Goal: Obtain resource: Obtain resource

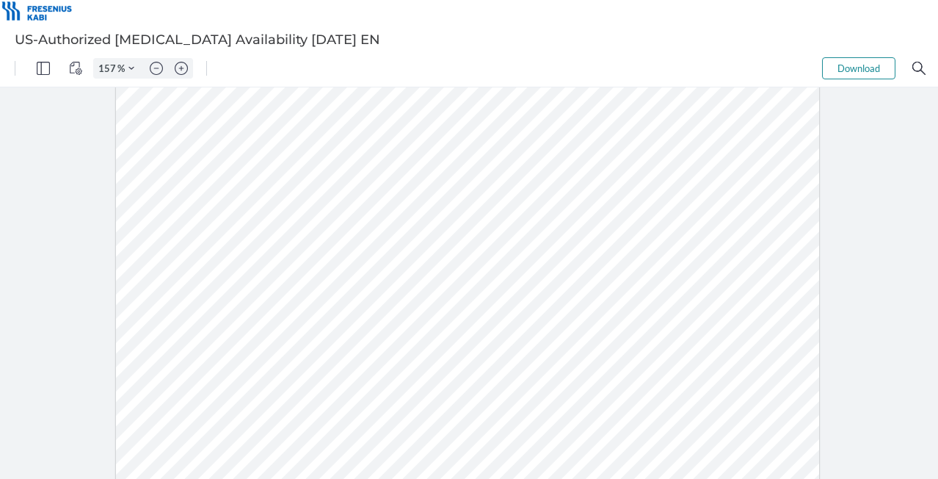
scroll to position [527, 0]
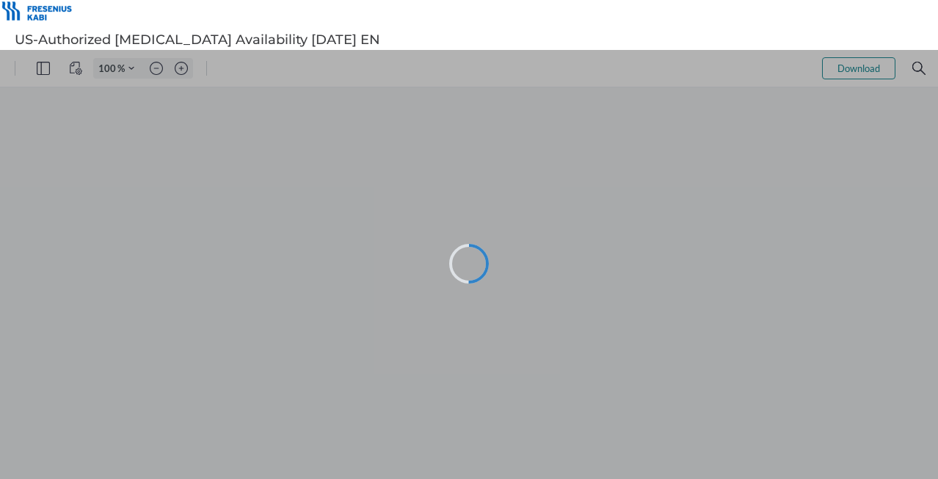
type input "67"
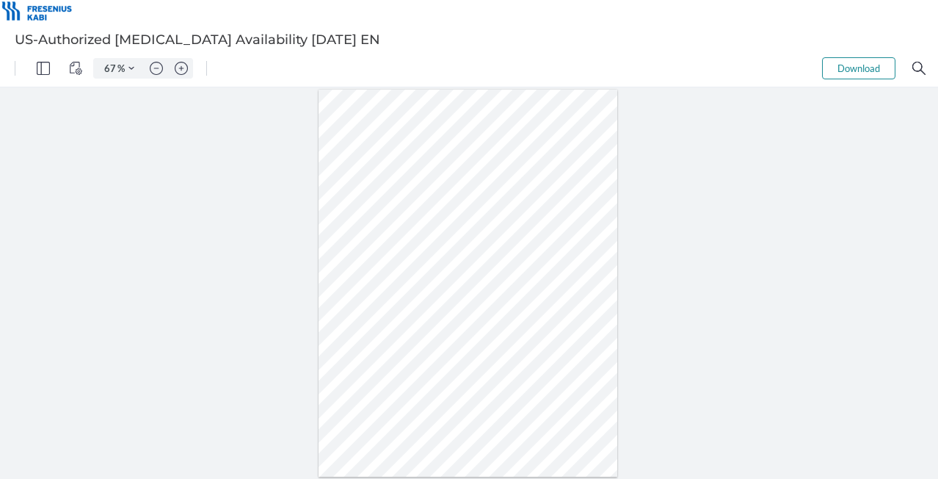
click at [436, 283] on span at bounding box center [425, 283] width 85 height 6
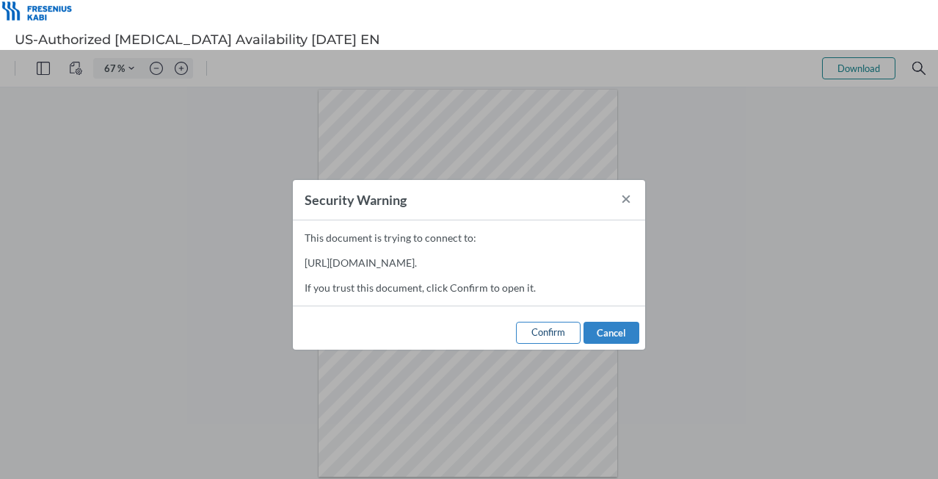
click at [551, 326] on span "Confirm" at bounding box center [549, 332] width 34 height 12
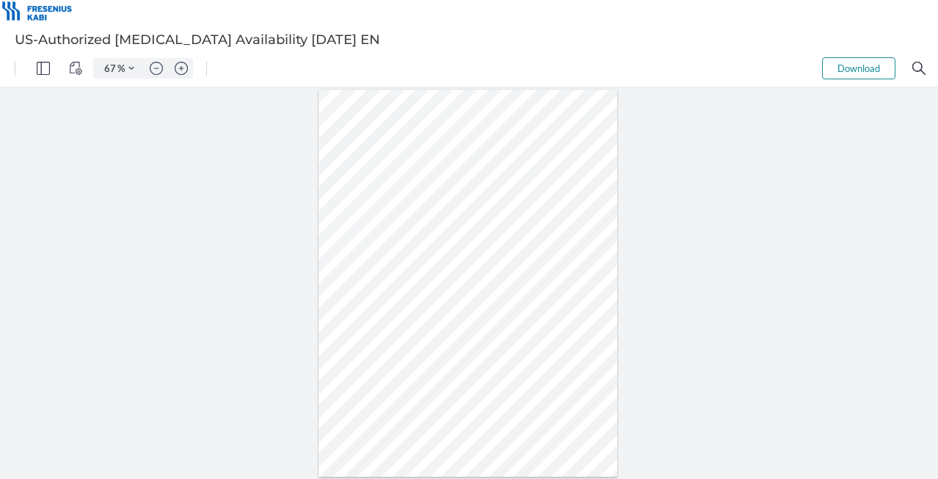
drag, startPoint x: 558, startPoint y: 278, endPoint x: 558, endPoint y: 300, distance: 22.0
click at [558, 300] on div at bounding box center [469, 284] width 300 height 388
click at [496, 224] on div at bounding box center [469, 284] width 300 height 388
click at [744, 349] on div at bounding box center [469, 282] width 938 height 391
